Goal: Navigation & Orientation: Find specific page/section

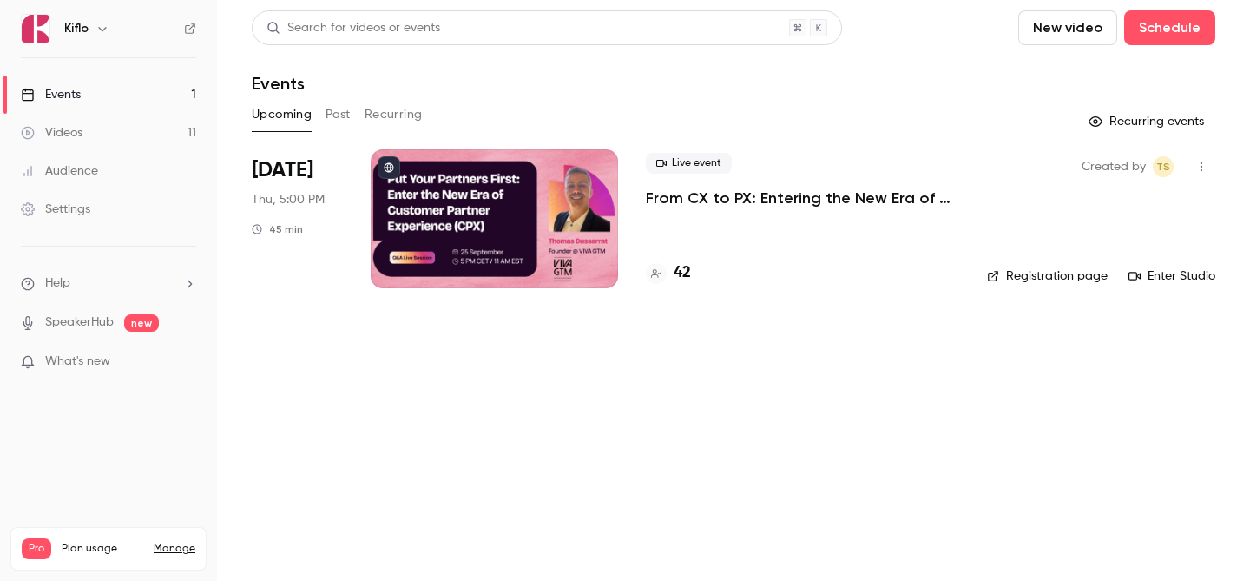
click at [129, 86] on link "Events 1" at bounding box center [108, 95] width 217 height 38
click at [686, 279] on h4 "42" at bounding box center [682, 272] width 17 height 23
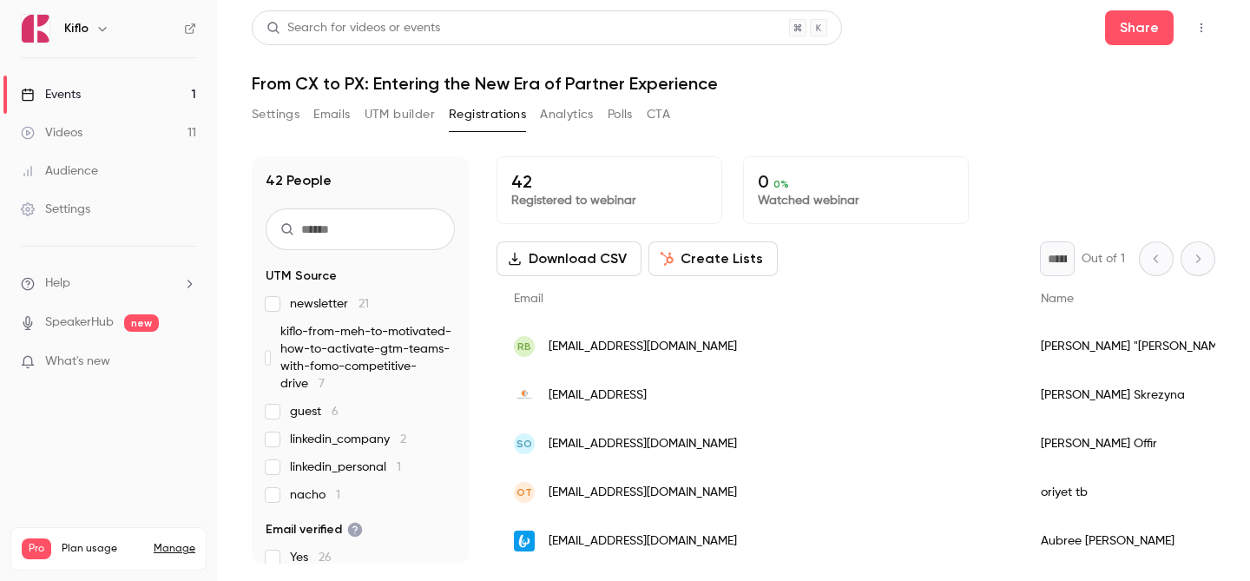
drag, startPoint x: 157, startPoint y: 92, endPoint x: 246, endPoint y: 91, distance: 88.5
click at [156, 91] on link "Events 1" at bounding box center [108, 95] width 217 height 38
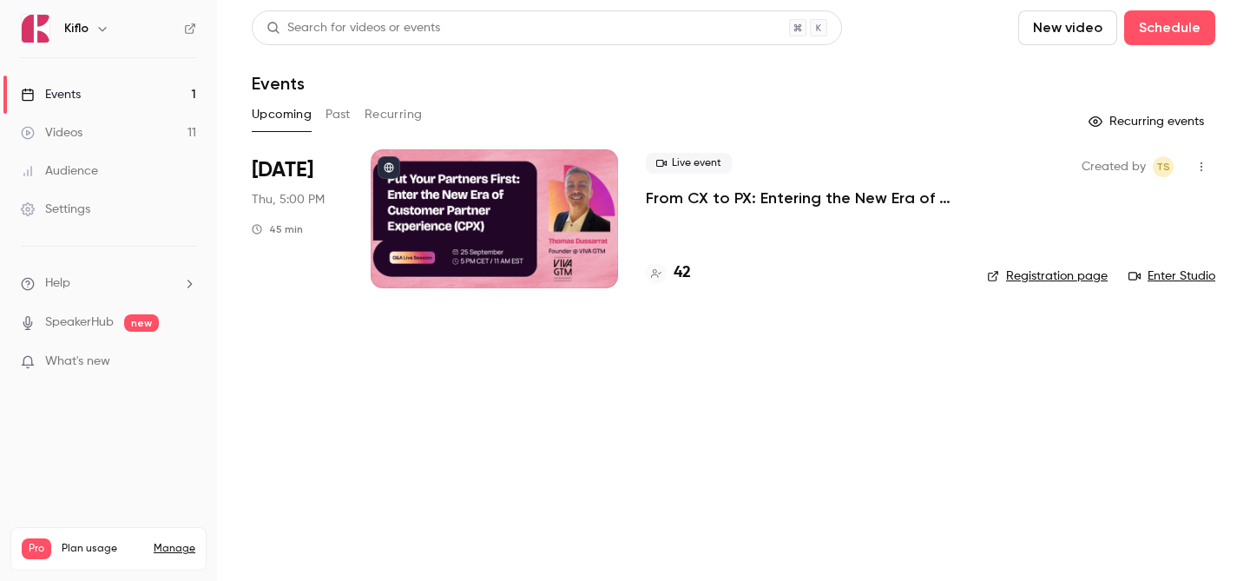
click at [1192, 279] on link "Enter Studio" at bounding box center [1171, 275] width 87 height 17
click at [157, 131] on link "Videos 11" at bounding box center [108, 133] width 217 height 38
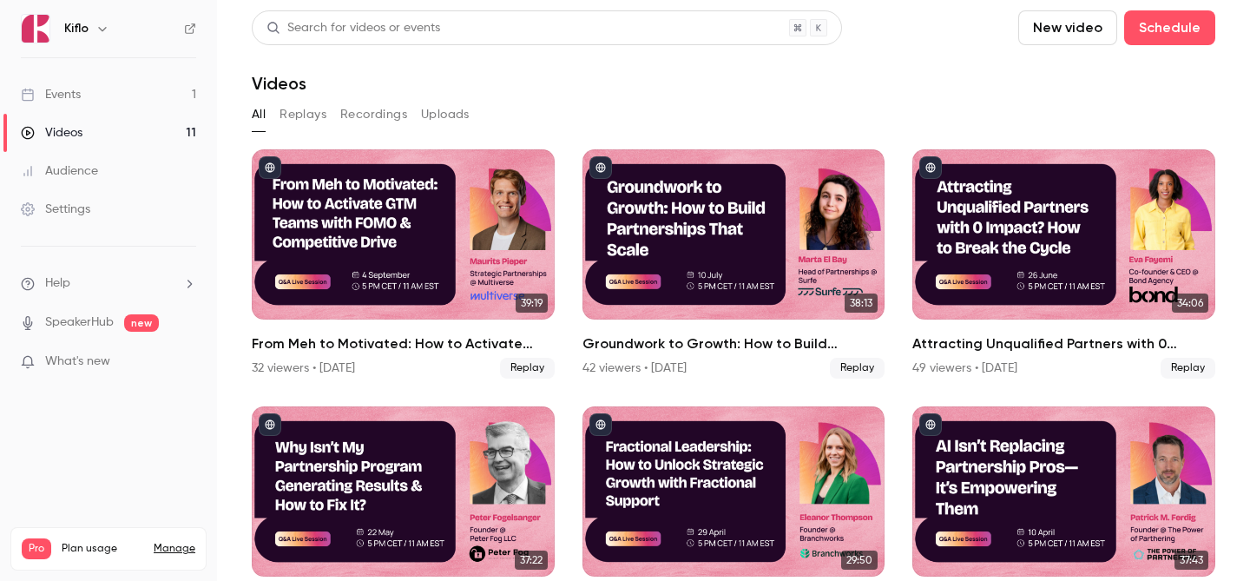
click at [117, 102] on link "Events 1" at bounding box center [108, 95] width 217 height 38
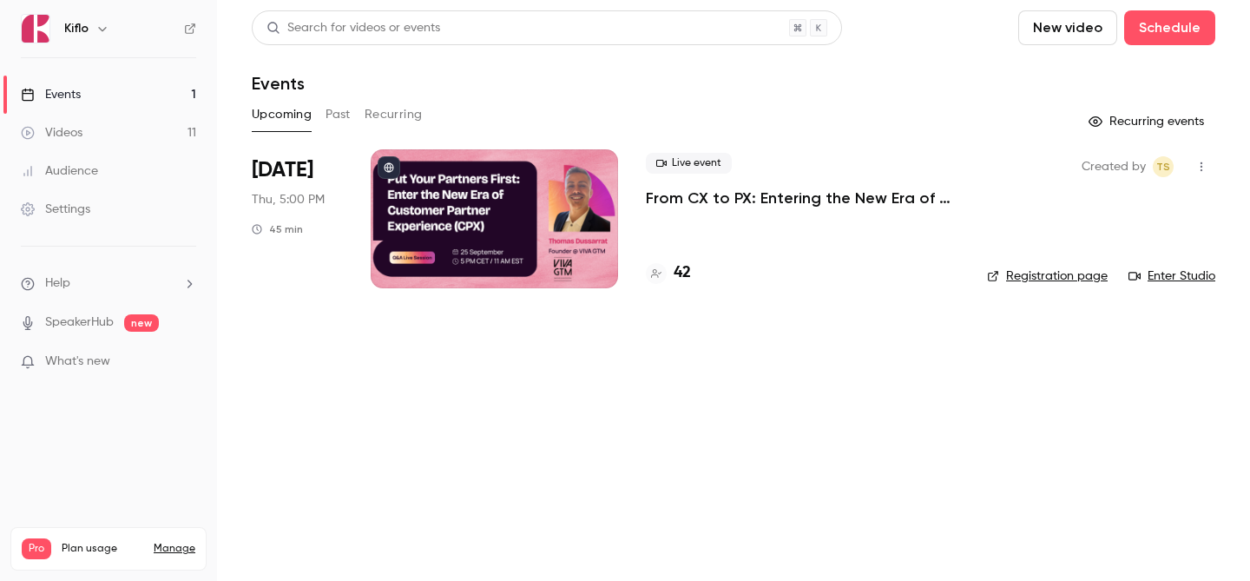
click at [518, 211] on div at bounding box center [494, 218] width 247 height 139
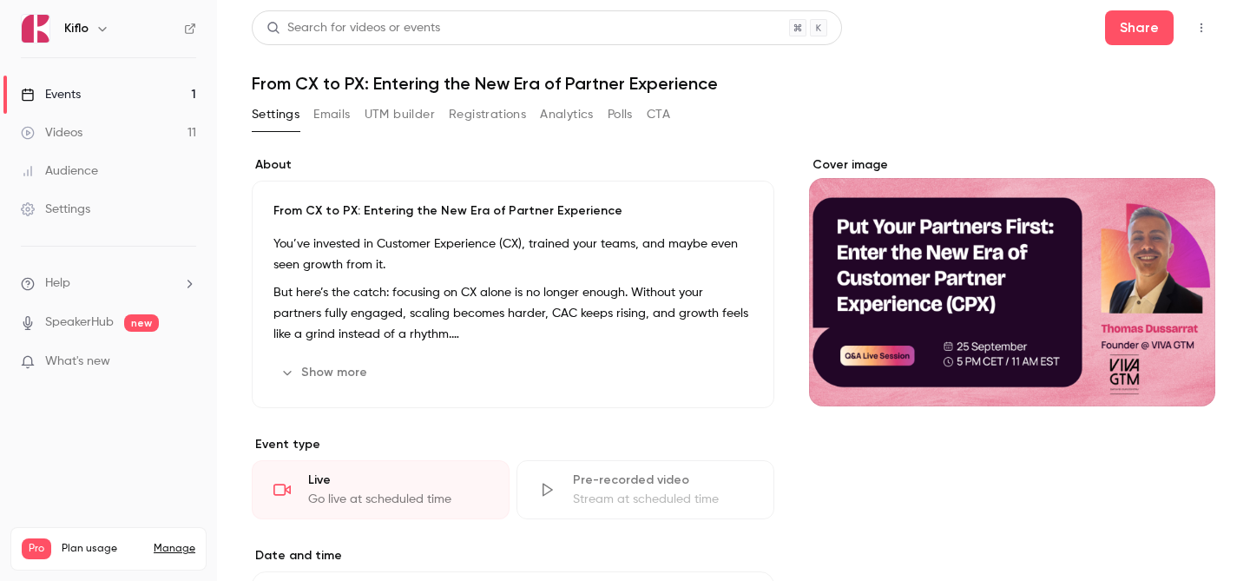
click at [482, 126] on button "Registrations" at bounding box center [487, 115] width 77 height 28
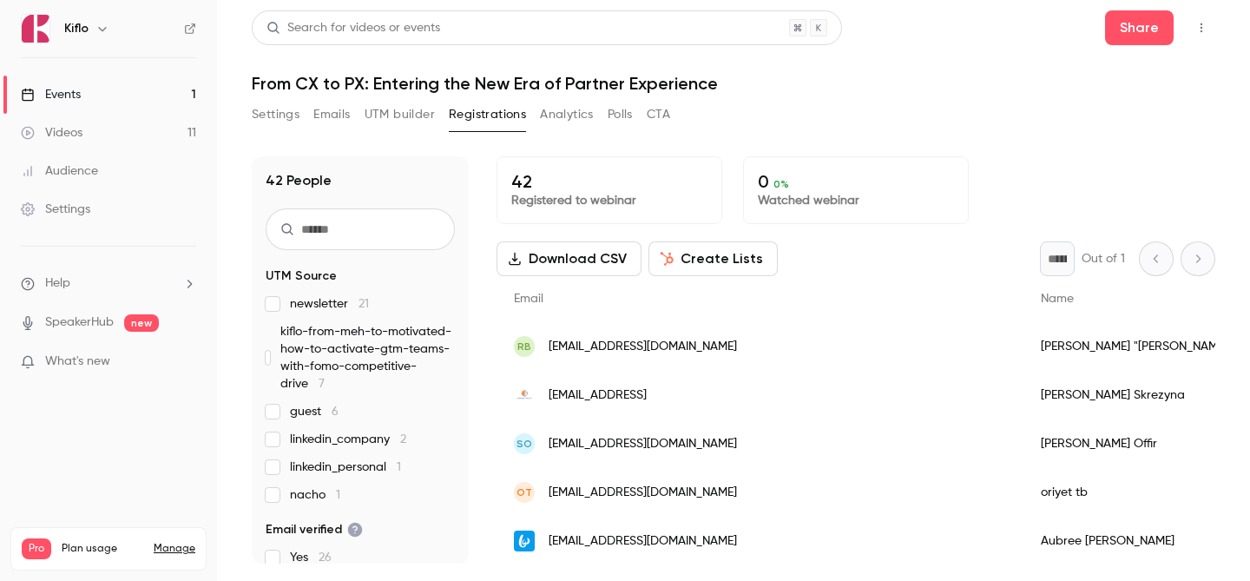
click at [131, 128] on link "Videos 11" at bounding box center [108, 133] width 217 height 38
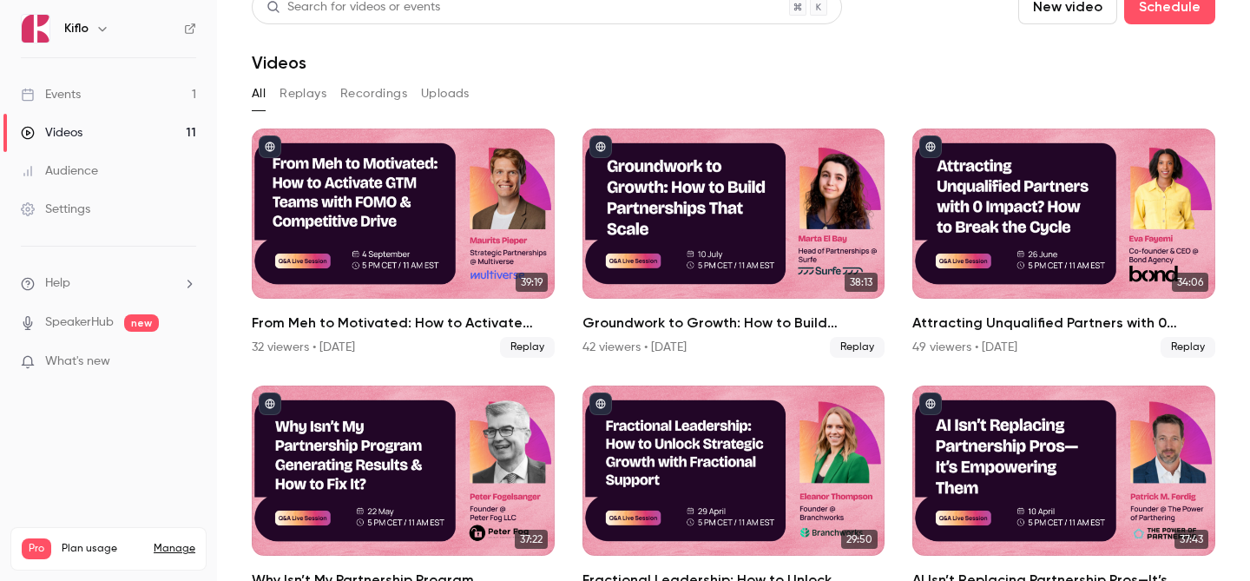
scroll to position [154, 0]
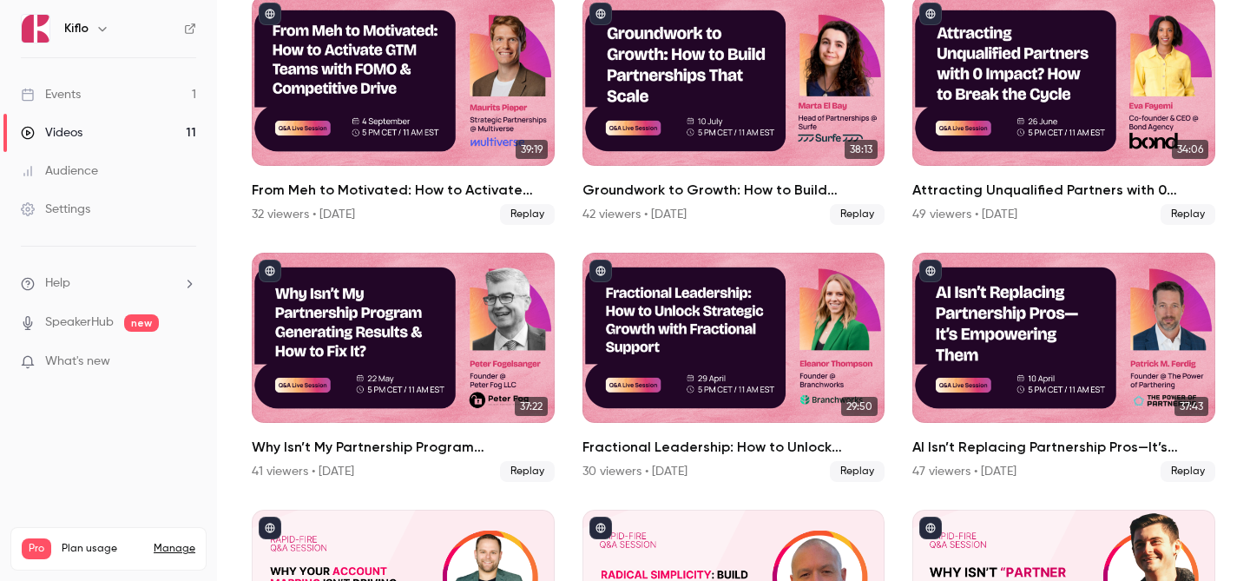
click at [149, 83] on link "Events 1" at bounding box center [108, 95] width 217 height 38
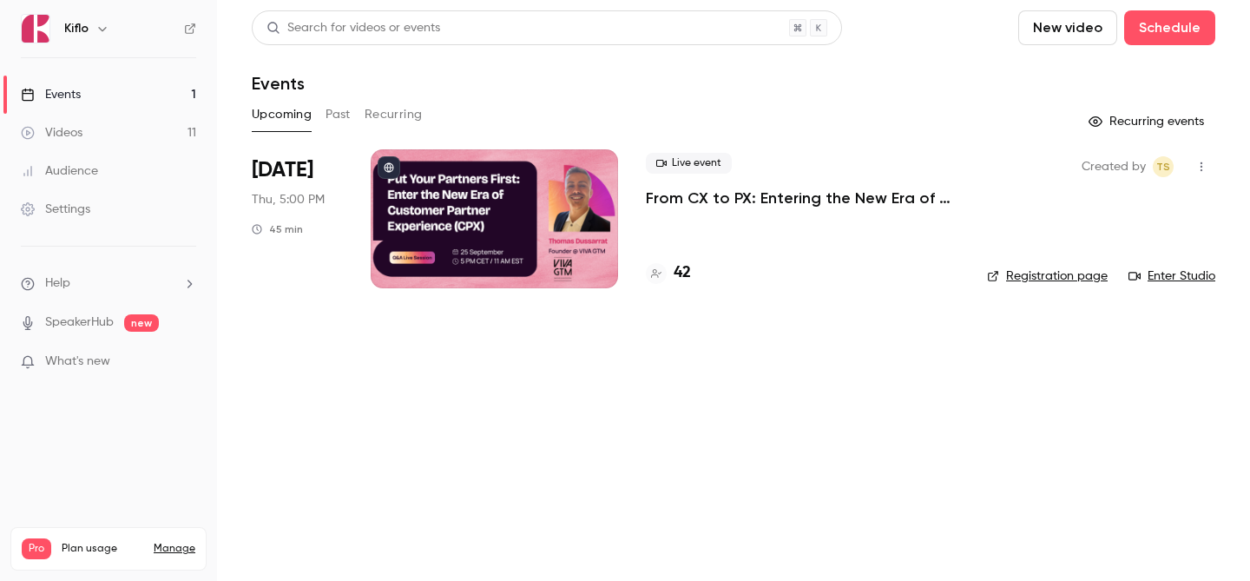
click at [144, 115] on link "Videos 11" at bounding box center [108, 133] width 217 height 38
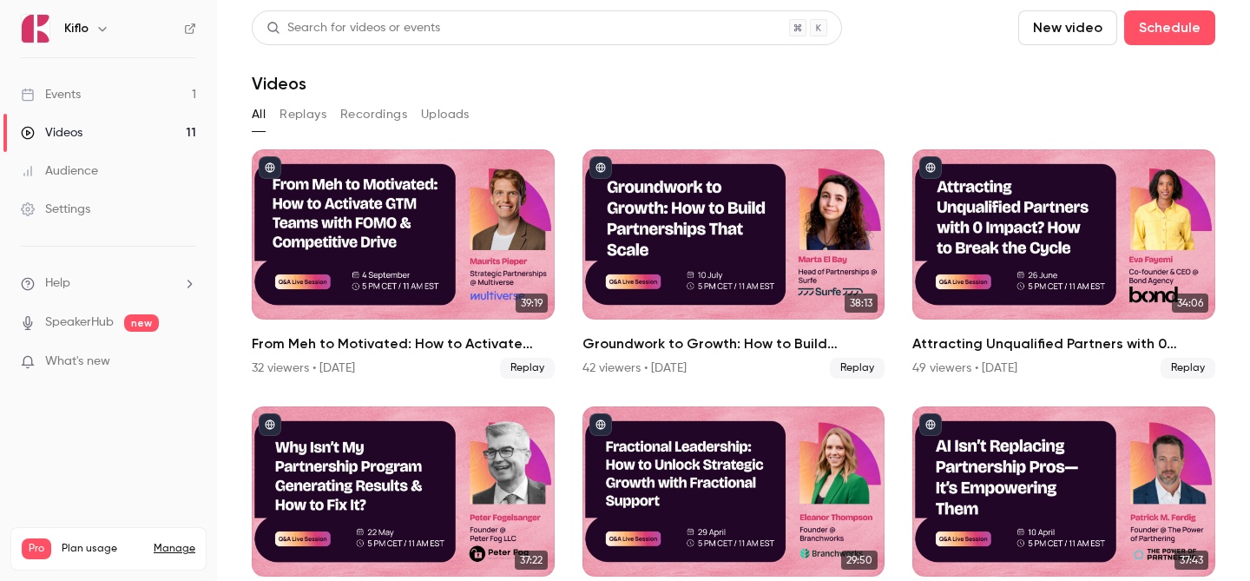
click at [132, 89] on link "Events 1" at bounding box center [108, 95] width 217 height 38
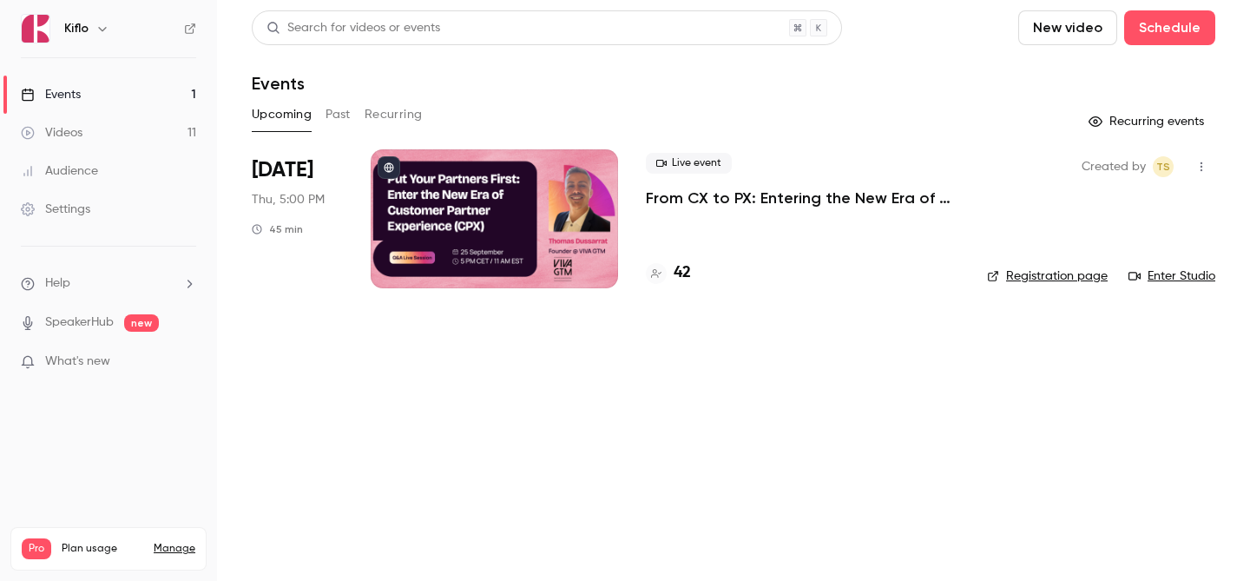
click at [1176, 276] on link "Enter Studio" at bounding box center [1171, 275] width 87 height 17
